Goal: Find specific page/section: Find specific page/section

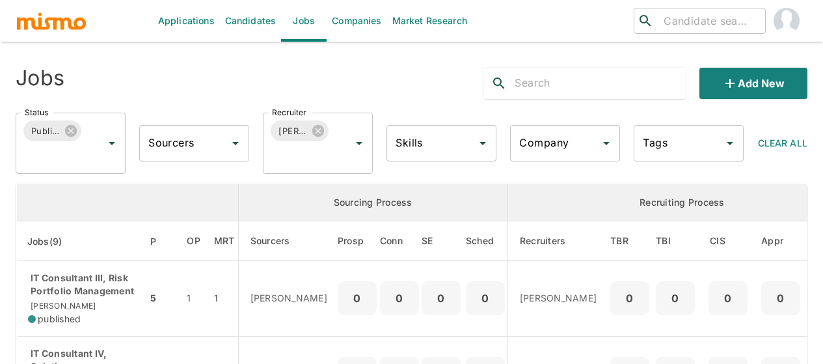
scroll to position [586, 0]
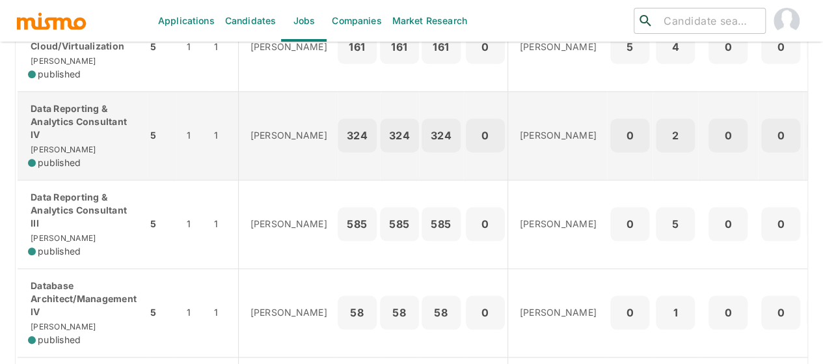
click at [67, 136] on p "Data Reporting & Analytics Consultant IV" at bounding box center [82, 121] width 109 height 39
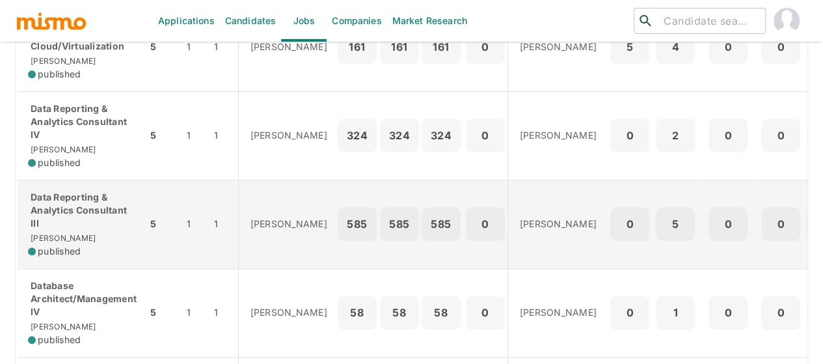
click at [64, 239] on div "Data Reporting & Analytics Consultant III [PERSON_NAME] published" at bounding box center [82, 224] width 109 height 67
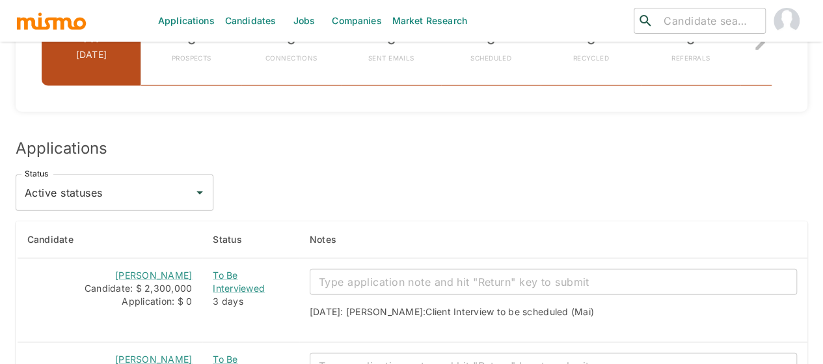
scroll to position [1655, 0]
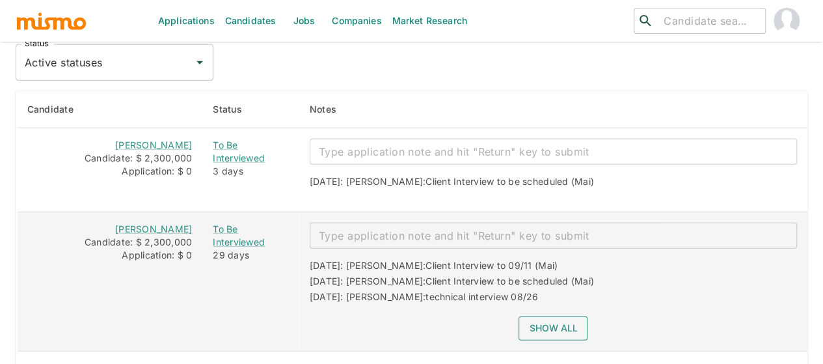
click at [546, 316] on button "Show all" at bounding box center [553, 328] width 69 height 24
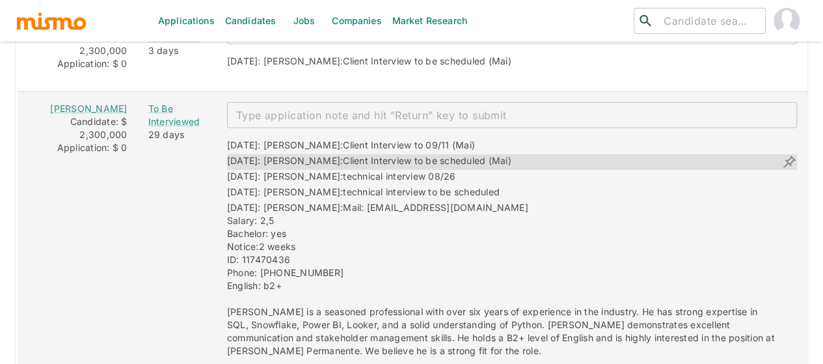
scroll to position [1785, 0]
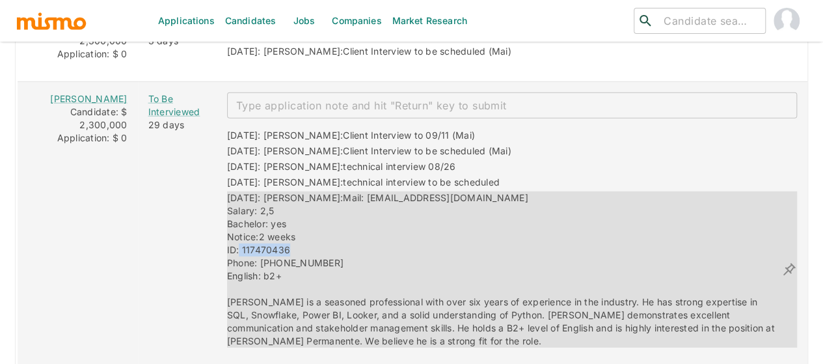
drag, startPoint x: 284, startPoint y: 211, endPoint x: 224, endPoint y: 215, distance: 60.6
click at [227, 215] on div "08/14/2025: Kaiser: Mail: manumiranda100@gmail.com Salary: 2,5 Bachelor: yes No…" at bounding box center [504, 269] width 554 height 156
copy span "117470436"
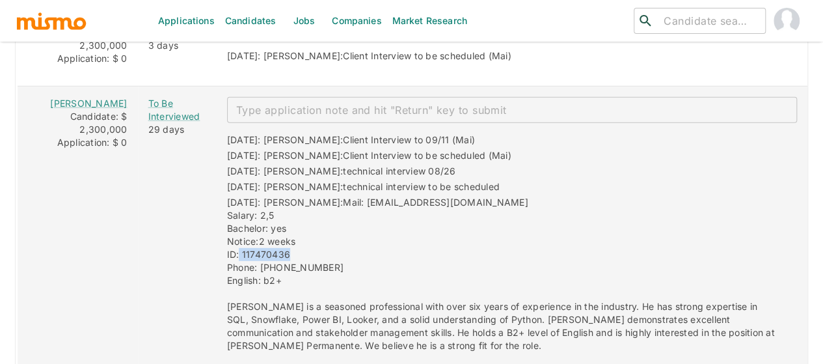
scroll to position [1394, 0]
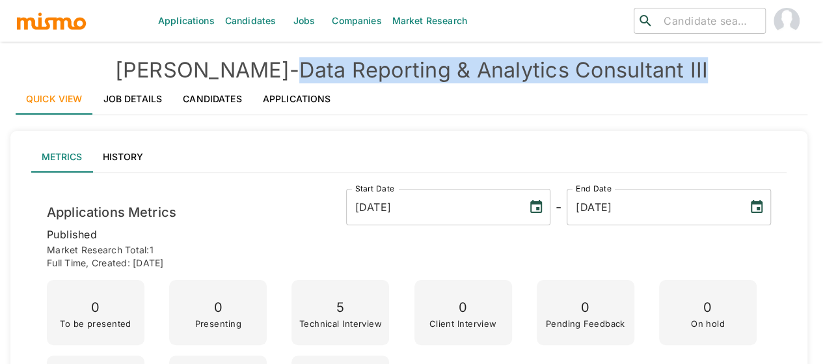
drag, startPoint x: 666, startPoint y: 73, endPoint x: 252, endPoint y: 74, distance: 413.8
click at [249, 74] on h4 "[PERSON_NAME] - Data Reporting & Analytics Consultant III" at bounding box center [412, 70] width 792 height 26
copy h4 "Data Reporting & Analytics Consultant III"
